Goal: Task Accomplishment & Management: Complete application form

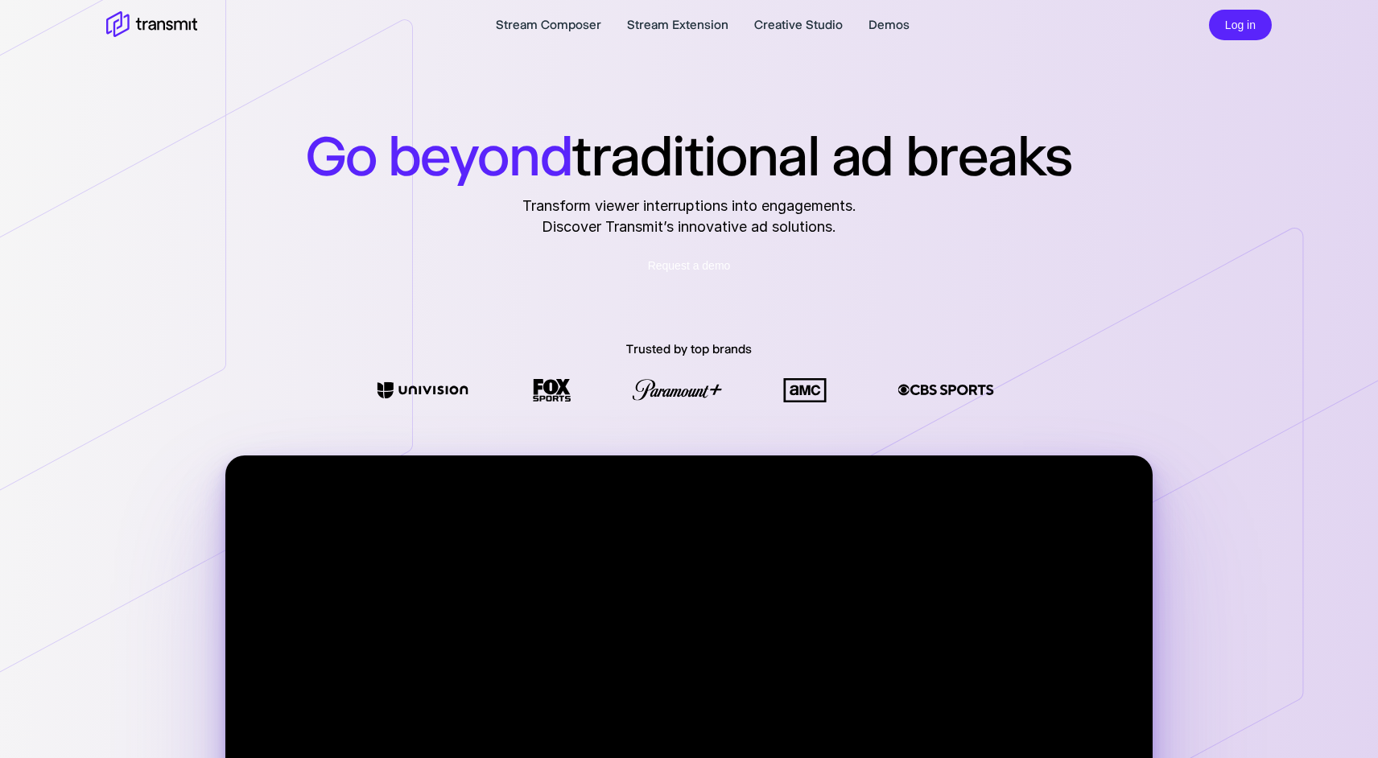
click at [707, 270] on link "Request a demo" at bounding box center [689, 265] width 115 height 31
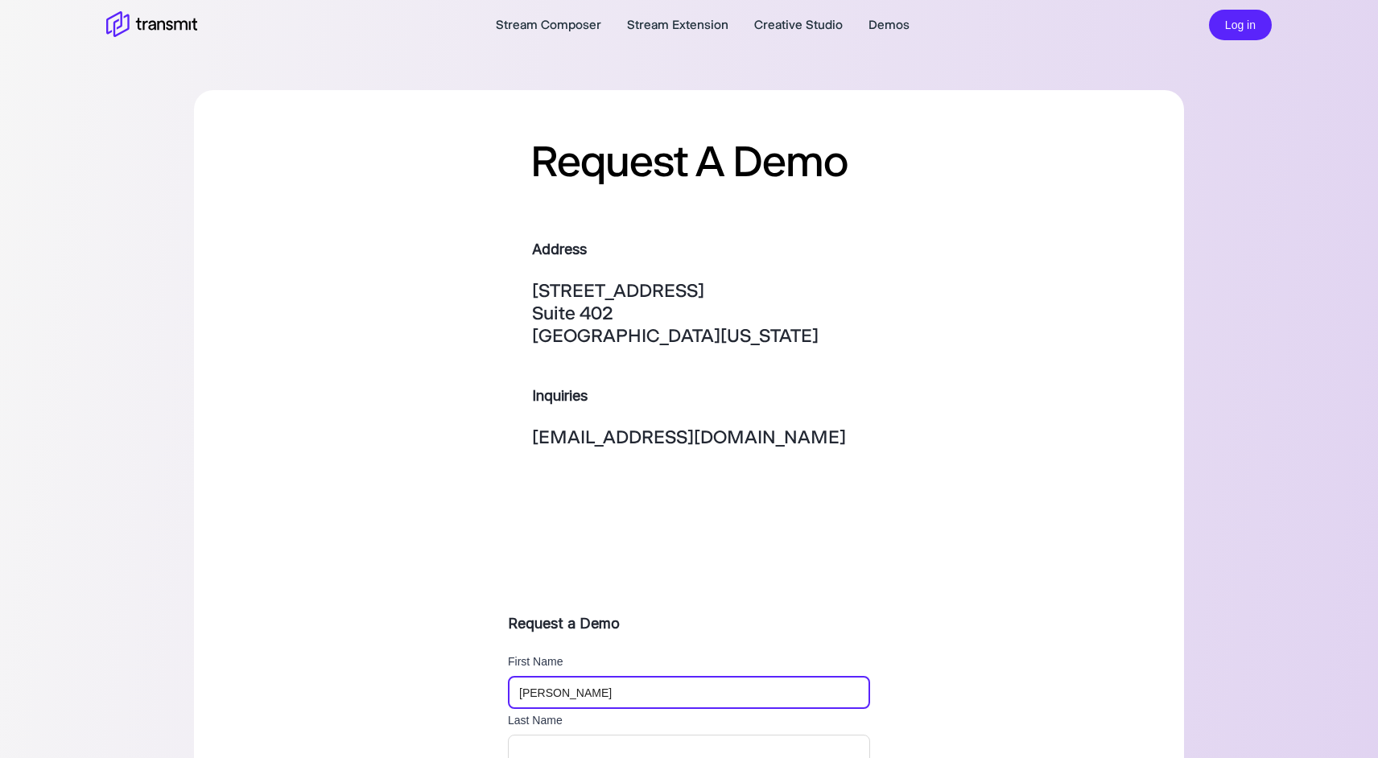
type input "[PERSON_NAME]"
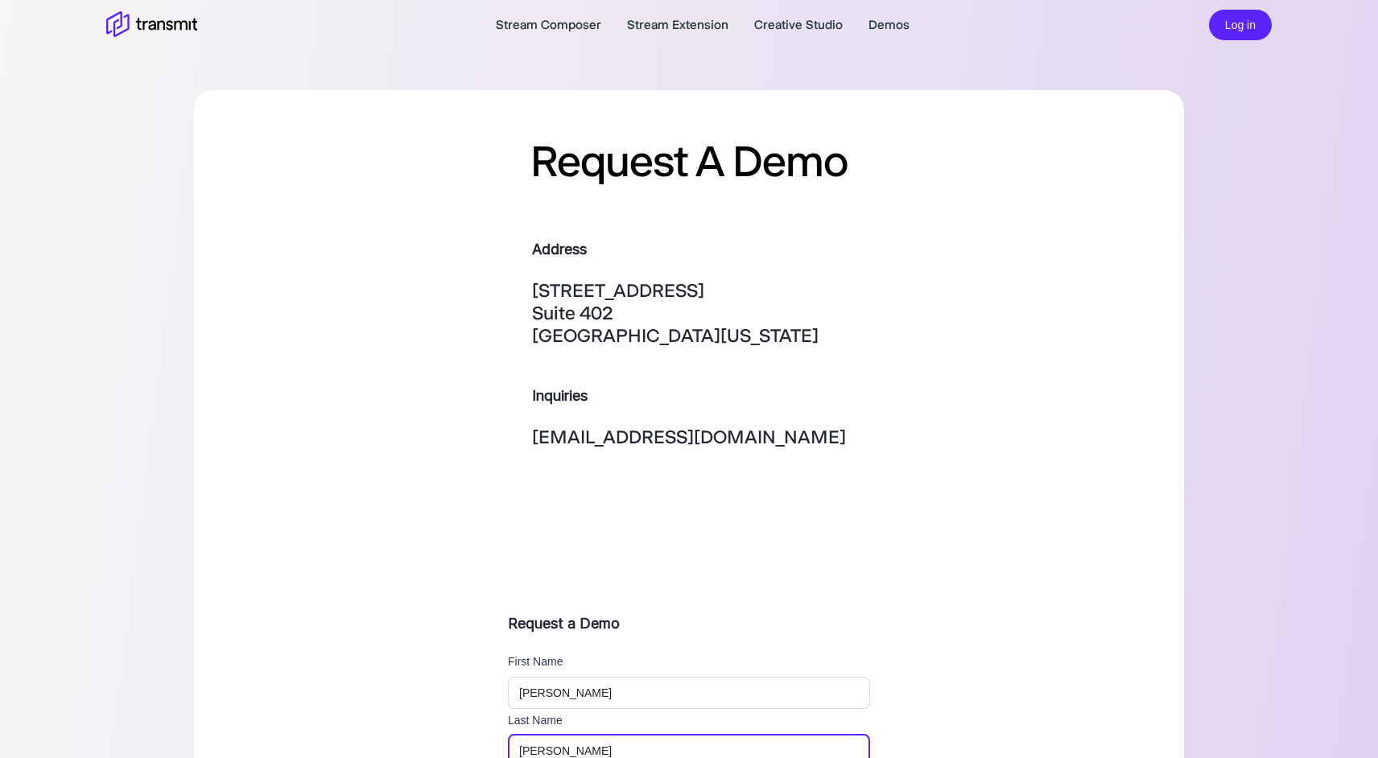
type input "[PERSON_NAME]"
type input "[EMAIL_ADDRESS][DOMAIN_NAME]"
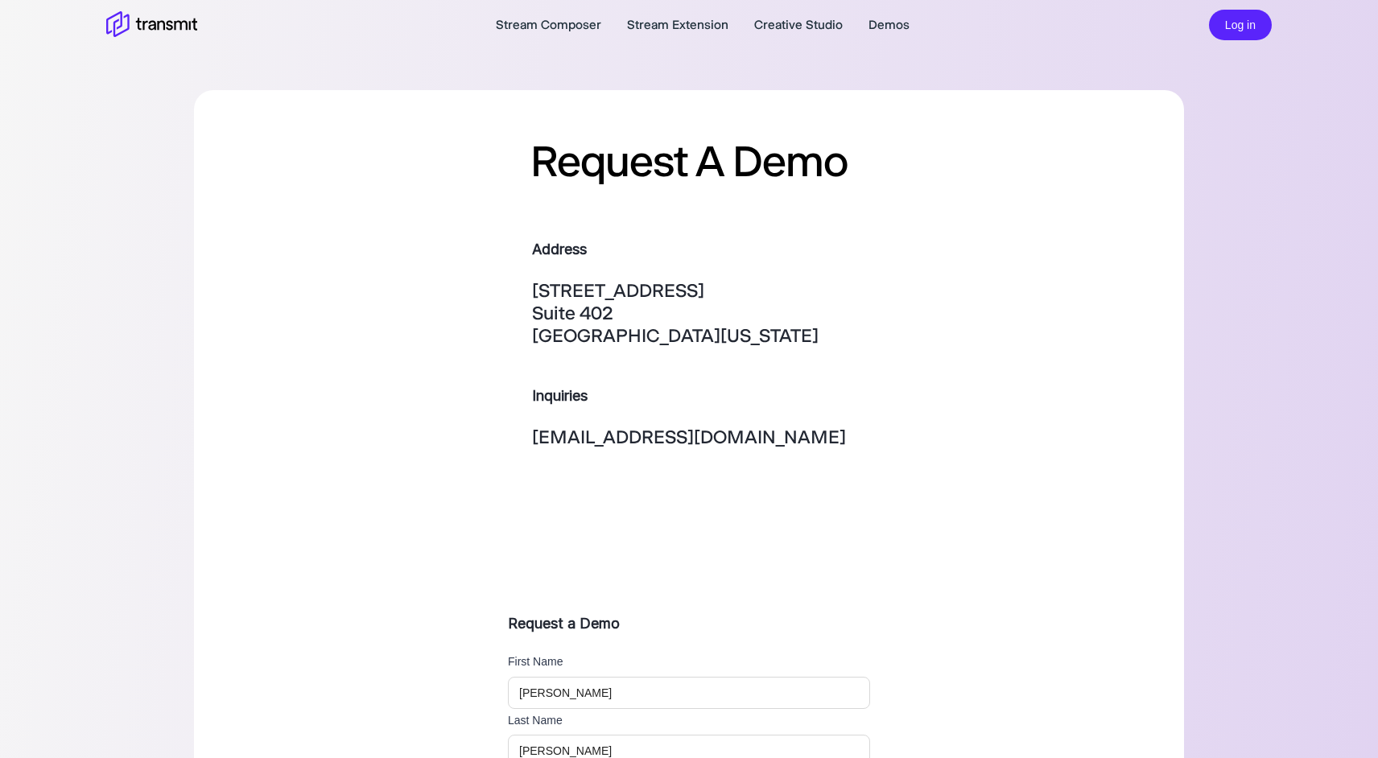
type textarea "Looking to learn more about the platform and how our sales team can best levera…"
